Goal: Information Seeking & Learning: Learn about a topic

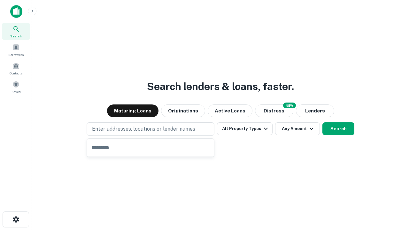
type input "**********"
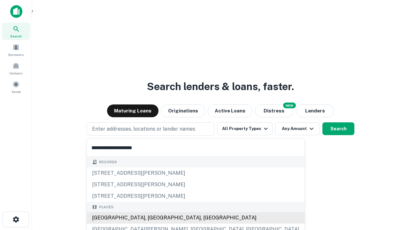
click at [153, 218] on div "[GEOGRAPHIC_DATA], [GEOGRAPHIC_DATA], [GEOGRAPHIC_DATA]" at bounding box center [195, 217] width 217 height 11
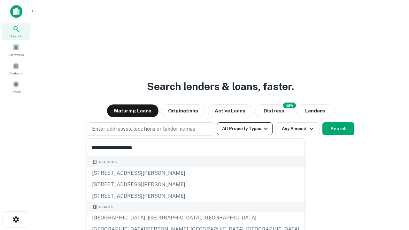
click at [245, 129] on button "All Property Types" at bounding box center [245, 128] width 56 height 13
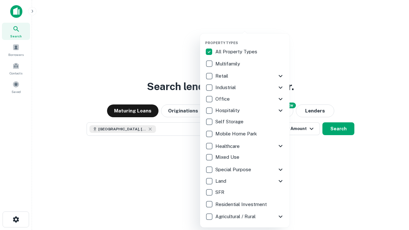
click at [250, 39] on button "button" at bounding box center [249, 39] width 89 height 0
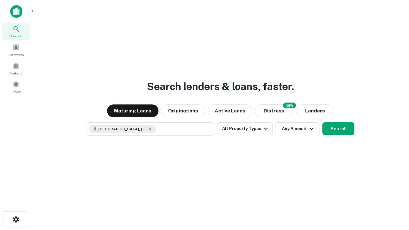
scroll to position [10, 0]
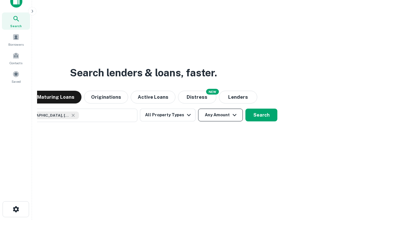
click at [198, 109] on button "Any Amount" at bounding box center [220, 115] width 45 height 13
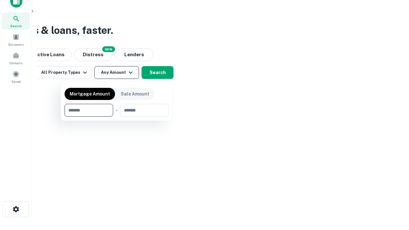
type input "*******"
click at [117, 117] on button "button" at bounding box center [117, 117] width 104 height 0
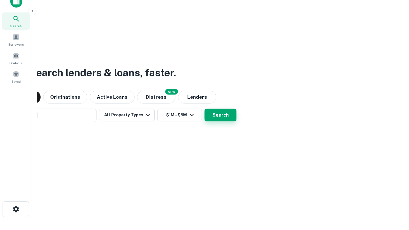
click at [204, 109] on button "Search" at bounding box center [220, 115] width 32 height 13
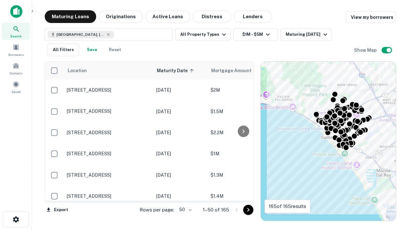
click at [184, 209] on body "Search Borrowers Contacts Saved Maturing Loans Originations Active Loans Distre…" at bounding box center [204, 115] width 409 height 230
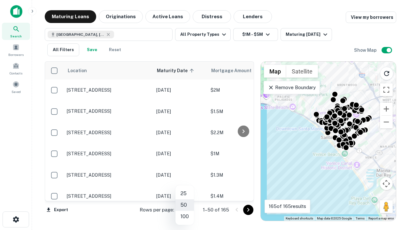
click at [185, 194] on li "25" at bounding box center [184, 193] width 19 height 11
